Goal: Check status: Check status

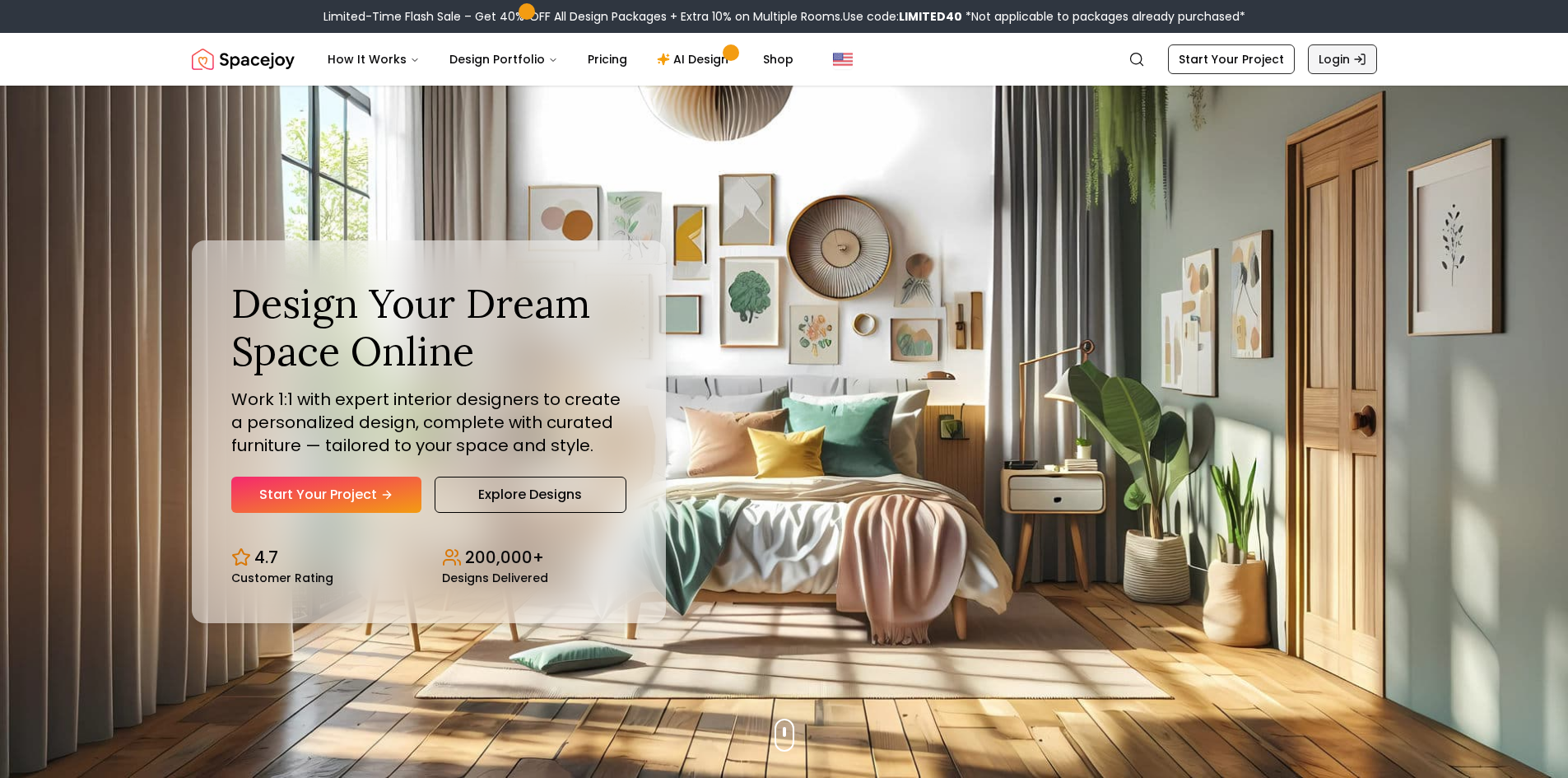
click at [1337, 67] on link "Login" at bounding box center [1342, 59] width 69 height 29
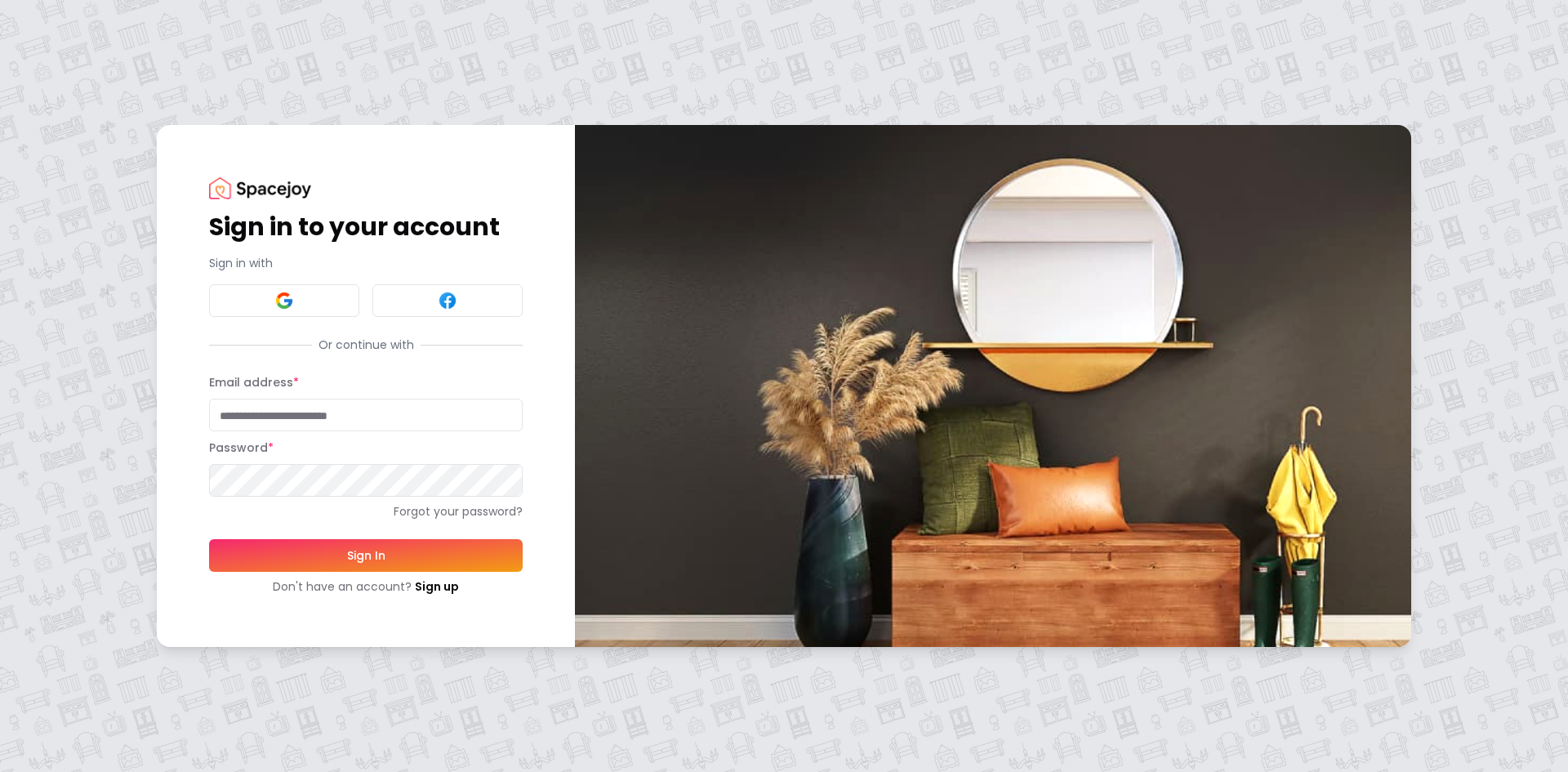
click at [428, 410] on input "Email address *" at bounding box center [366, 415] width 314 height 33
type input "**********"
click at [209, 539] on button "Sign In" at bounding box center [366, 555] width 314 height 33
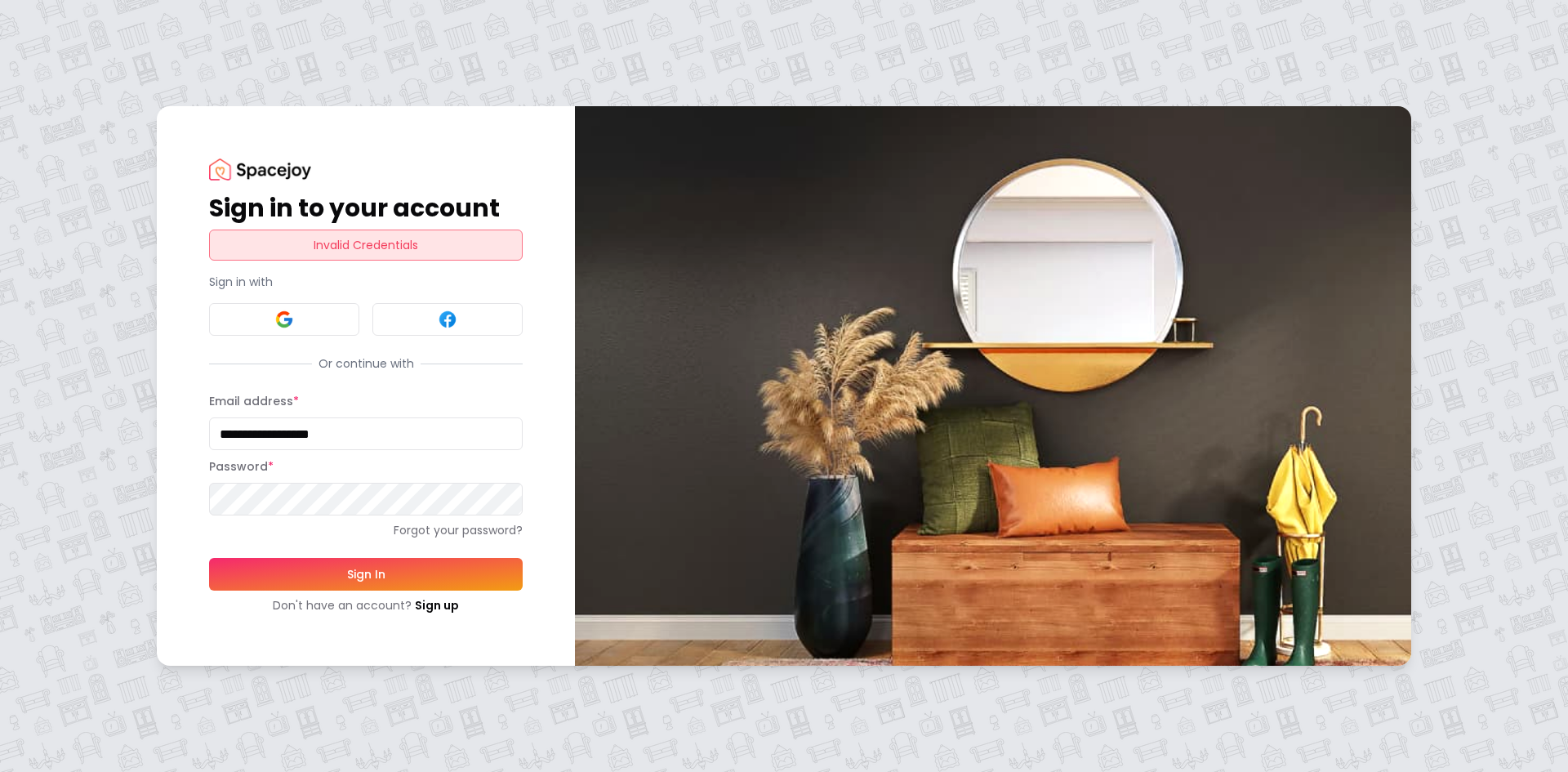
click at [209, 558] on button "Sign In" at bounding box center [366, 574] width 314 height 33
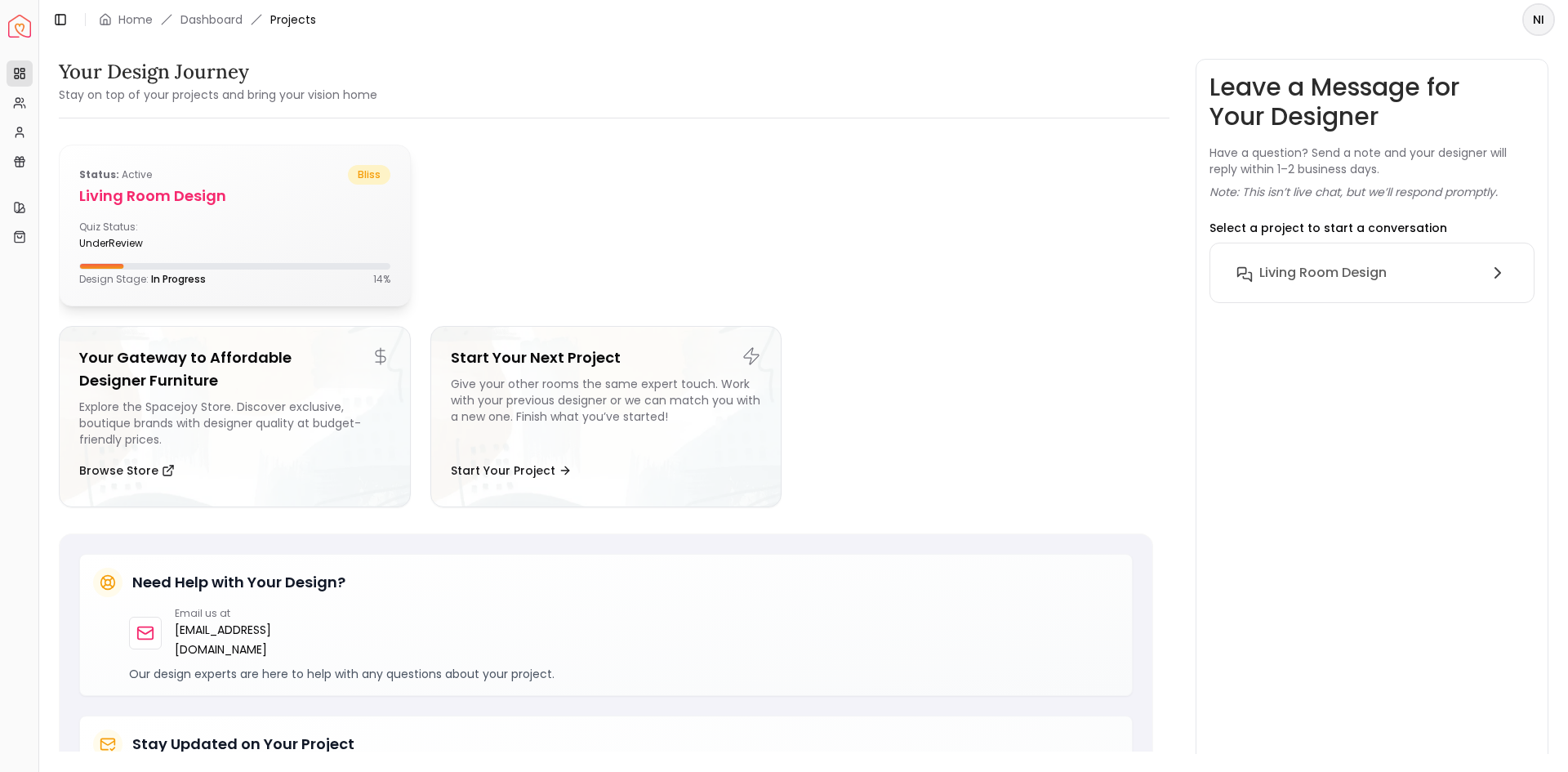
click at [250, 251] on div "Status: active bliss Living Room design Quiz Status: underReview Design Stage: …" at bounding box center [234, 225] width 350 height 160
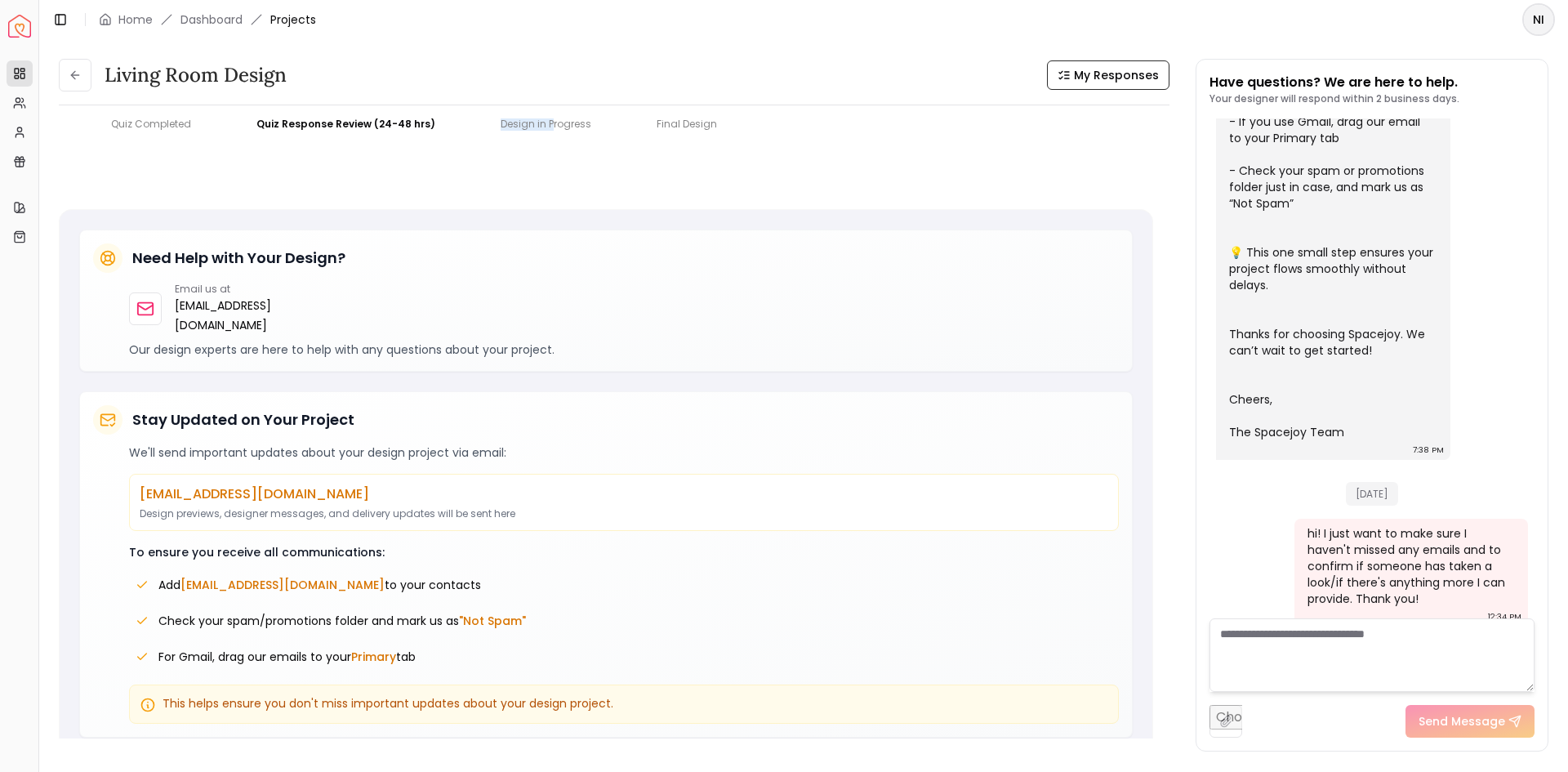
scroll to position [359, 0]
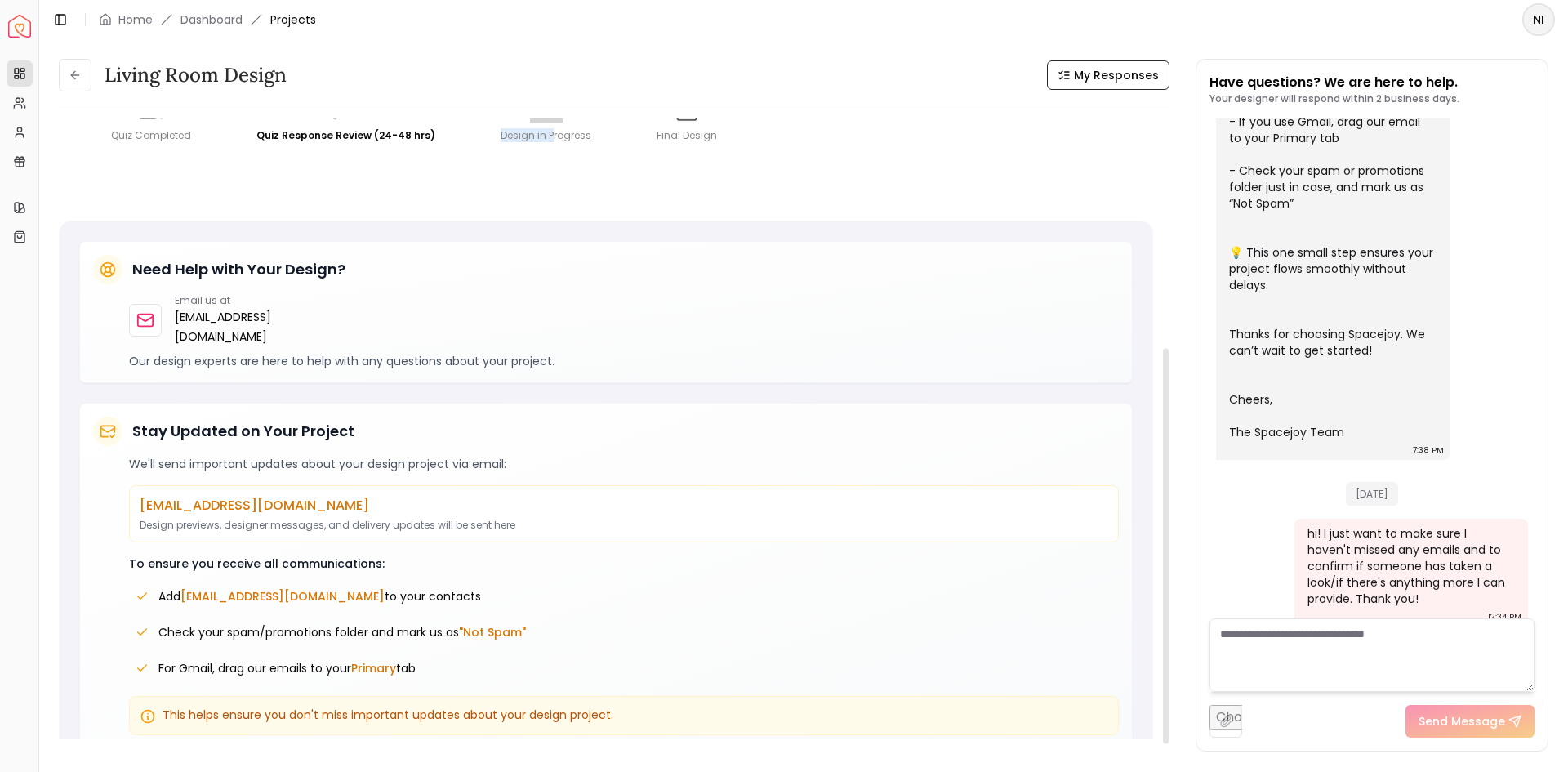
drag, startPoint x: 542, startPoint y: 133, endPoint x: 542, endPoint y: 145, distance: 12.0
click at [542, 145] on div "Living Room design My Responses Living Room design My Responses You're All Set!…" at bounding box center [614, 406] width 1110 height 693
click at [541, 136] on div "Design in Progress" at bounding box center [545, 136] width 90 height 13
click at [389, 122] on div "Quiz Response Review (24-48 hrs)" at bounding box center [346, 116] width 179 height 52
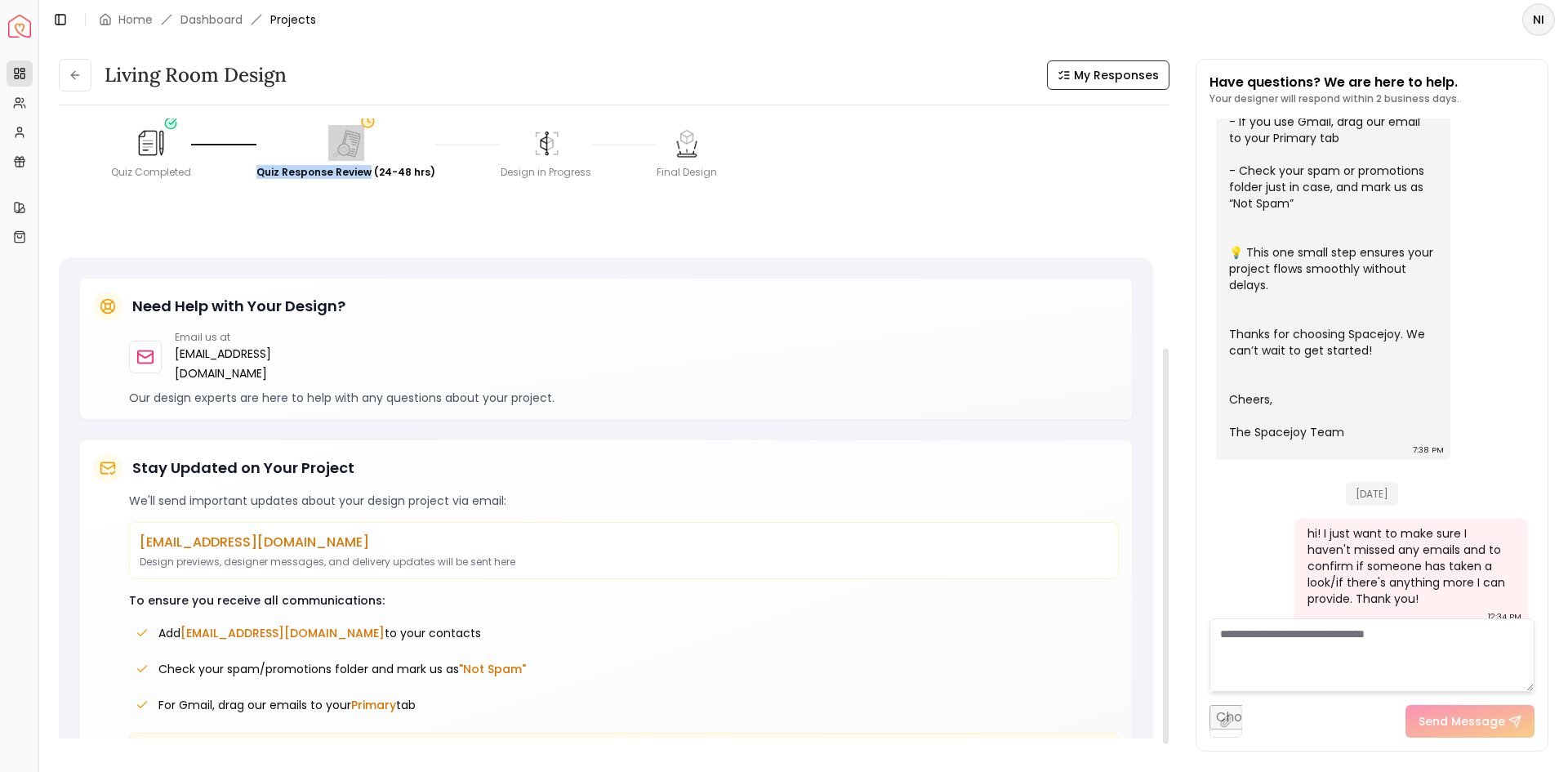
click at [361, 128] on div "Quiz Response Review (24-48 hrs)" at bounding box center [346, 152] width 179 height 52
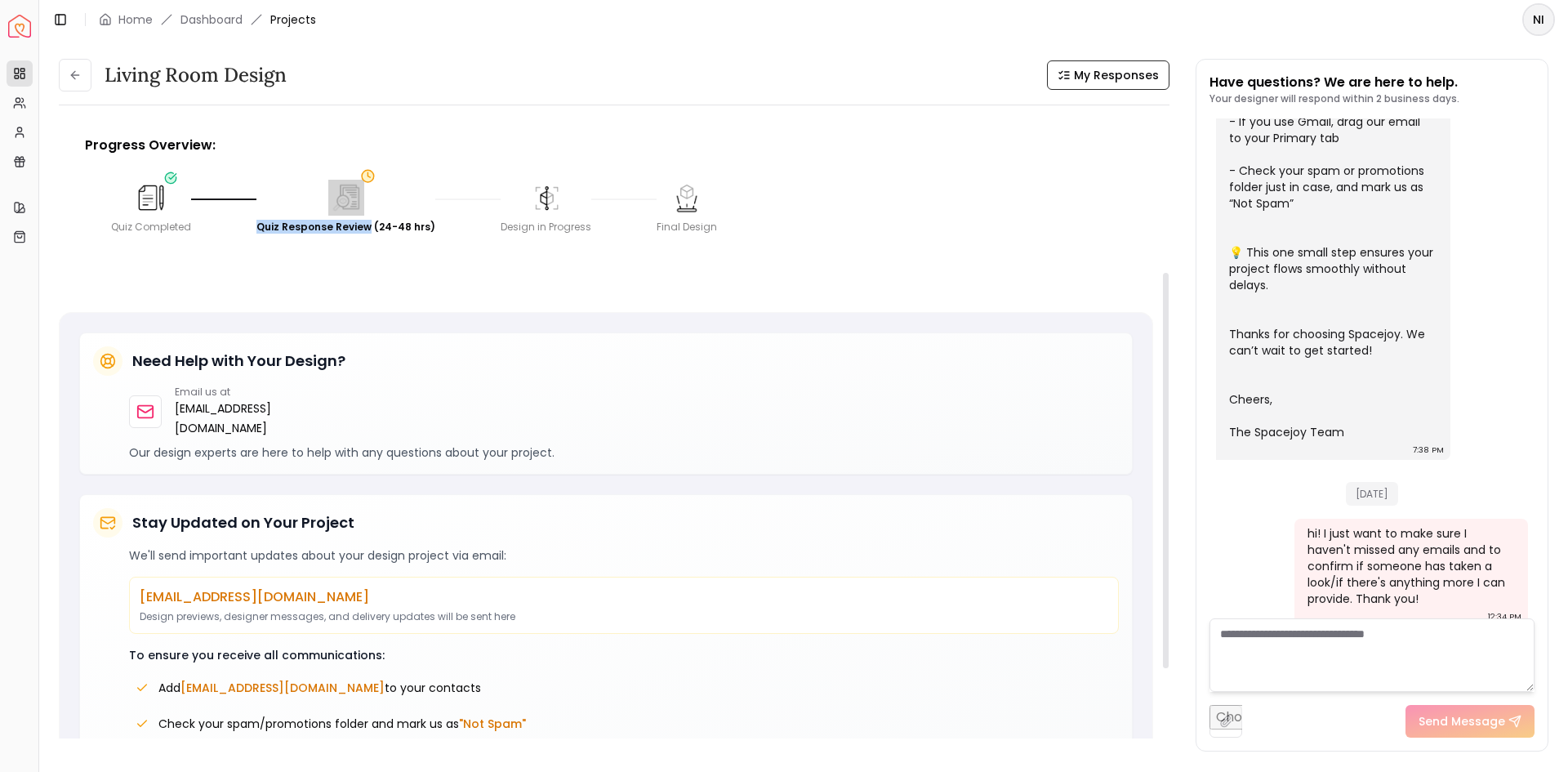
scroll to position [241, 0]
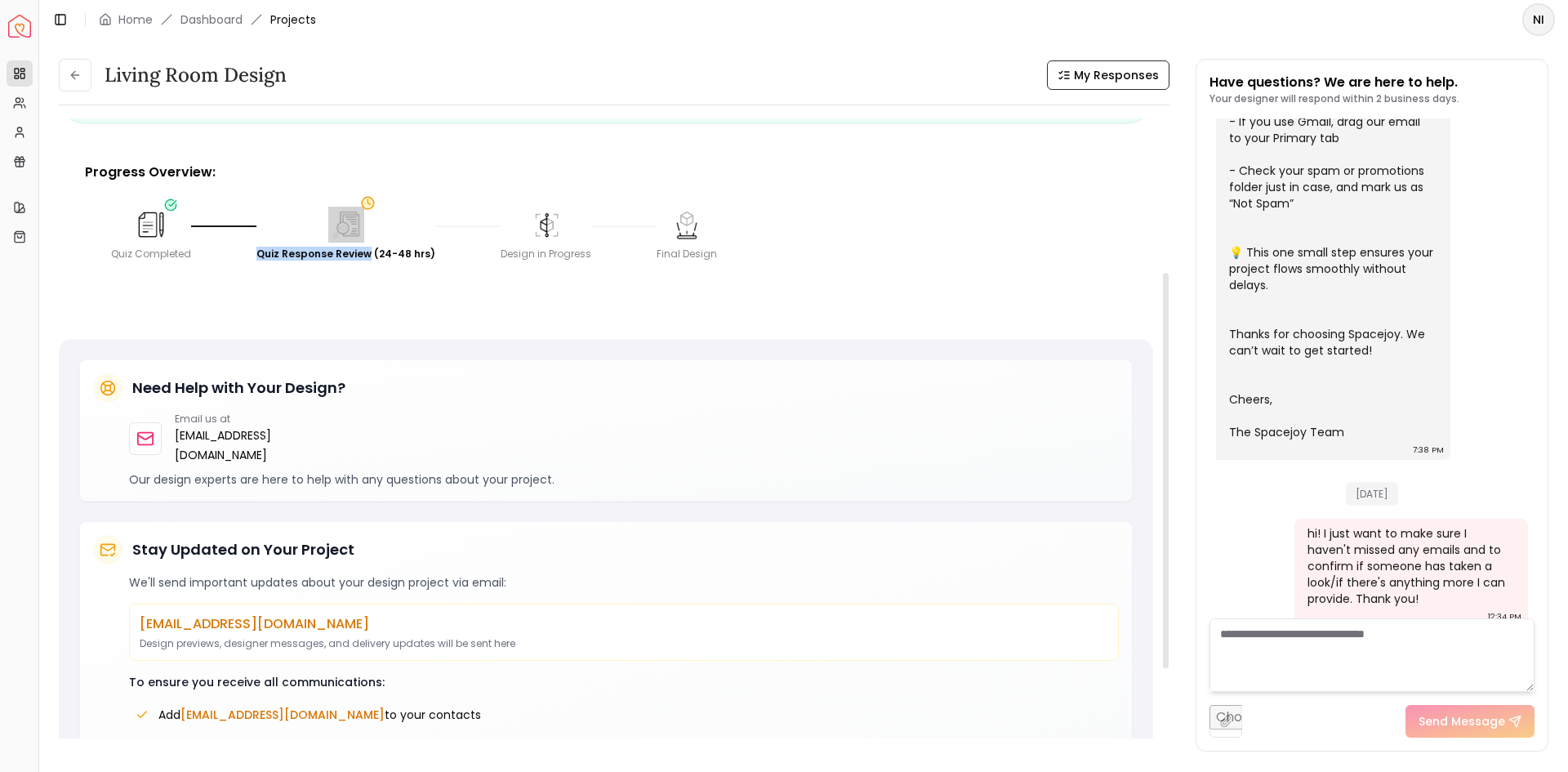
click at [359, 197] on div "Quiz Completed Quiz Response Review (24-48 hrs) Design in Progress Final Design" at bounding box center [606, 234] width 1016 height 78
click at [364, 207] on circle at bounding box center [366, 203] width 12 height 12
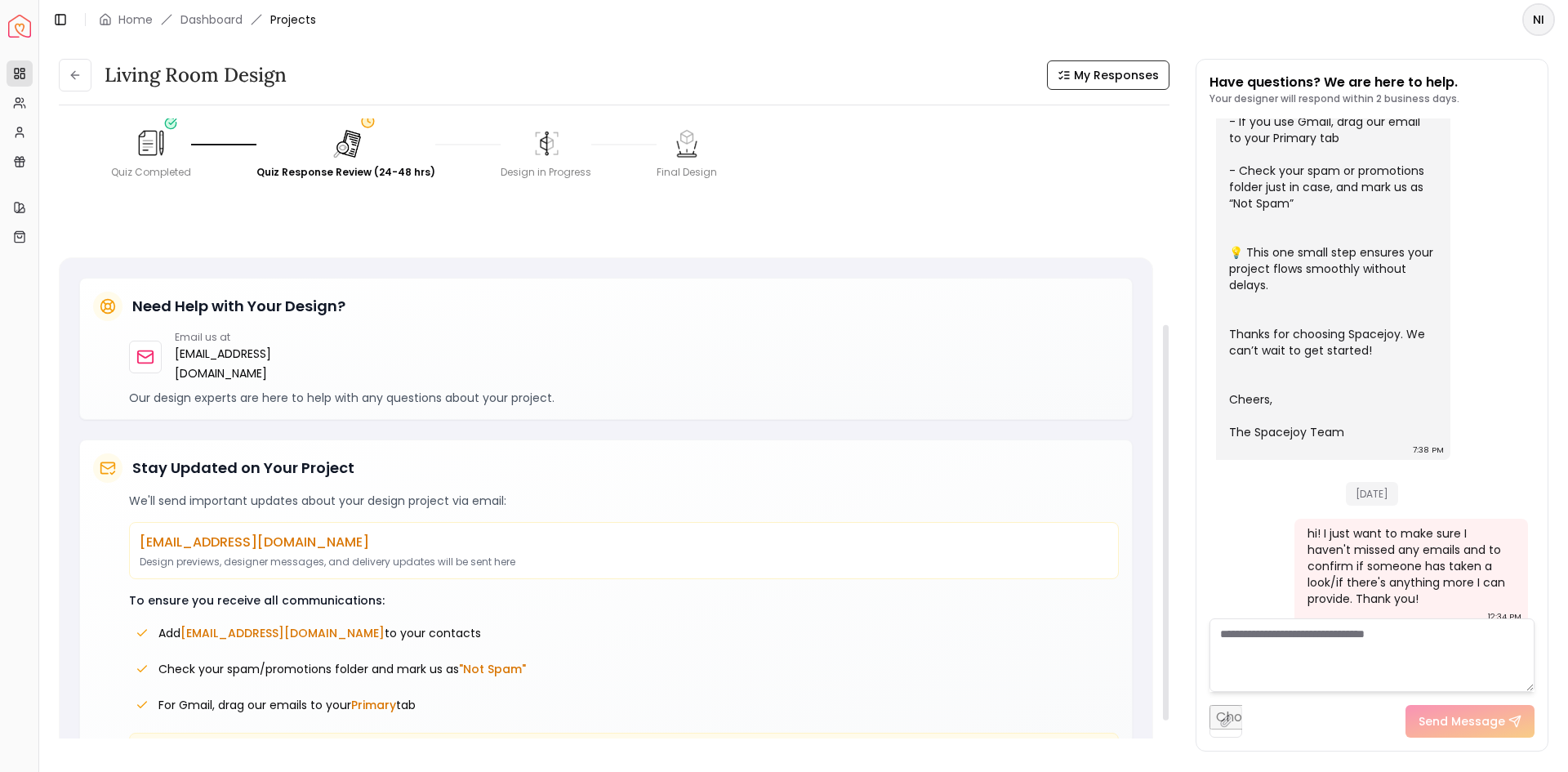
scroll to position [371, 0]
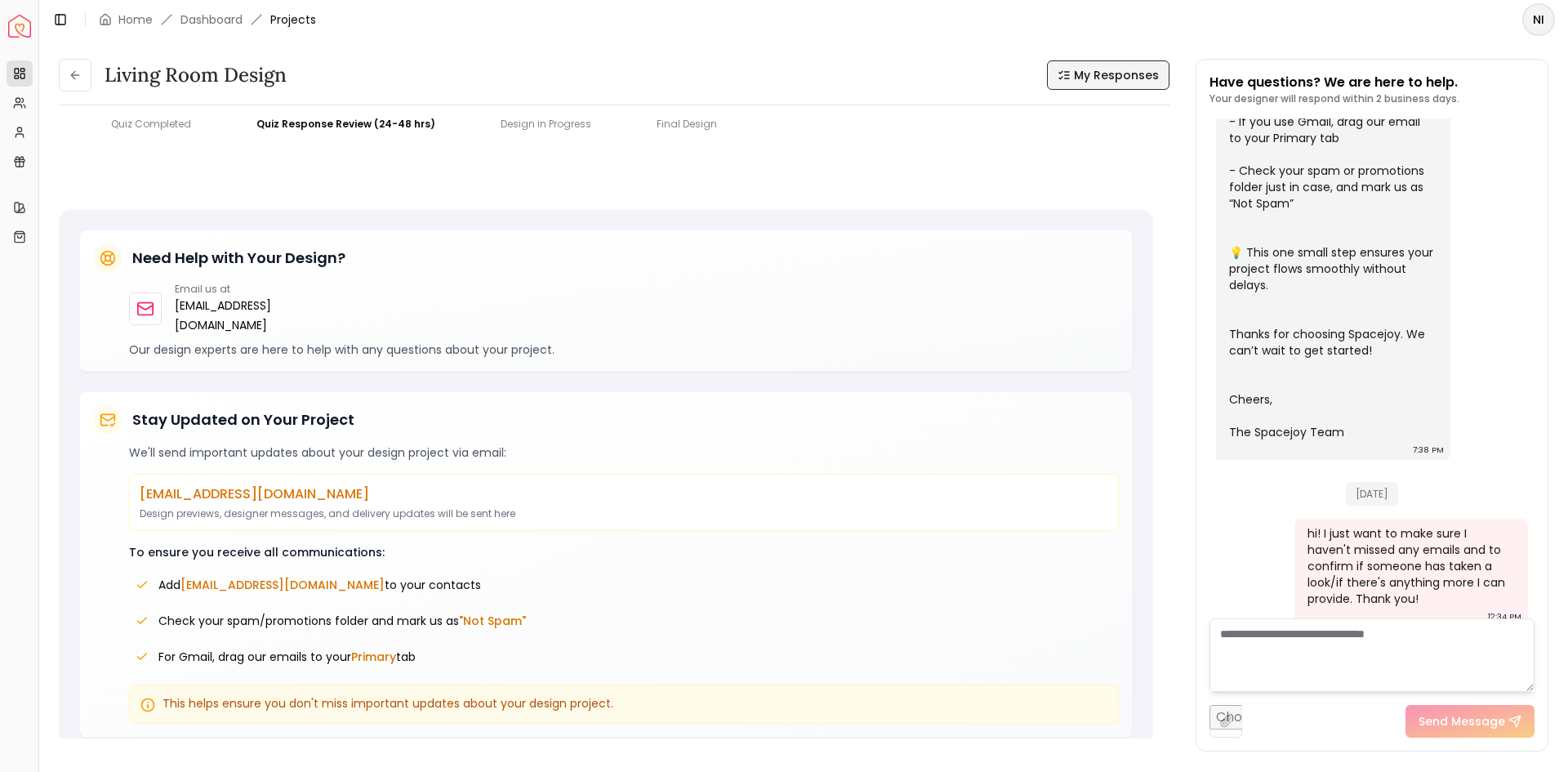
click at [1096, 80] on span "My Responses" at bounding box center [1116, 75] width 85 height 16
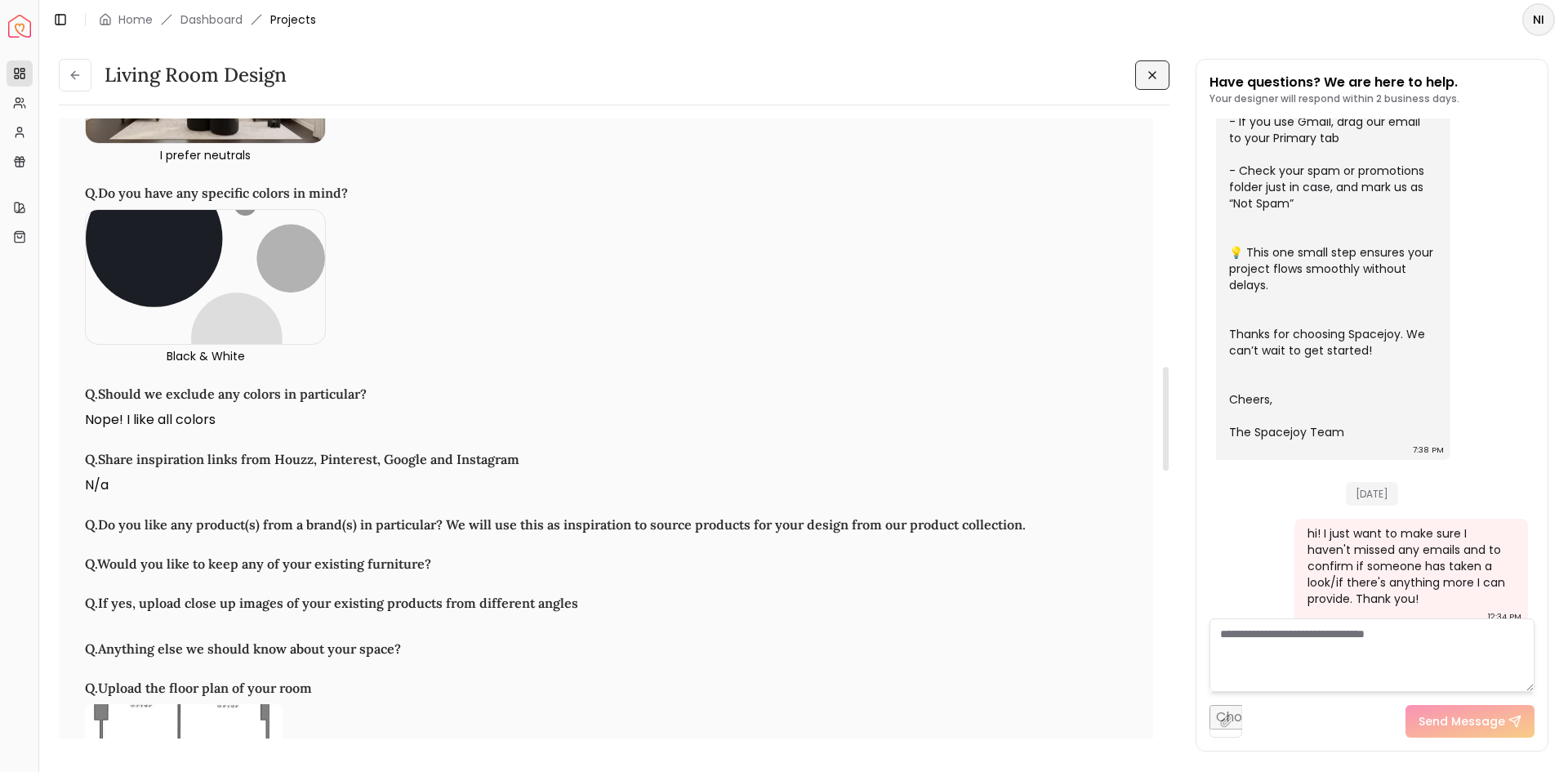
scroll to position [1428, 0]
